Goal: Check status: Check status

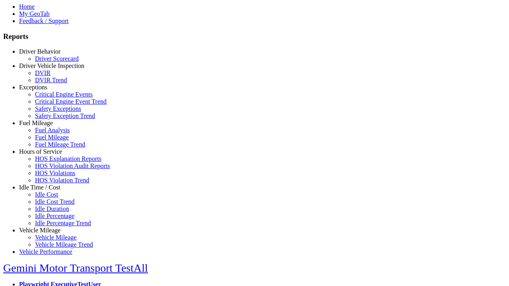
click at [46, 69] on link "Driver Vehicle Inspection" at bounding box center [51, 65] width 65 height 7
click at [52, 83] on link "DVIR Trend" at bounding box center [51, 80] width 32 height 7
select select "**********"
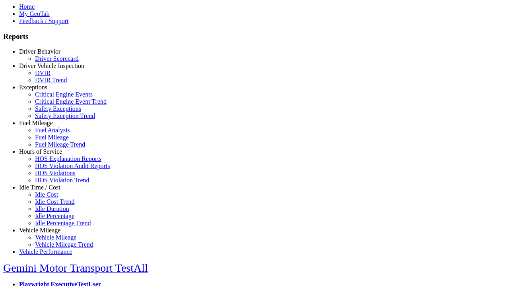
type input "**********"
